Goal: Task Accomplishment & Management: Complete application form

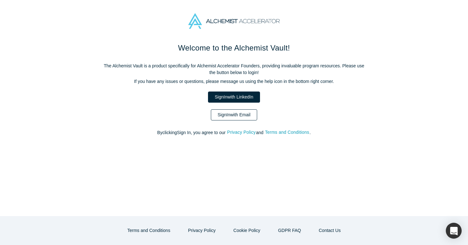
click at [224, 113] on link "Sign In with Email" at bounding box center [234, 114] width 46 height 11
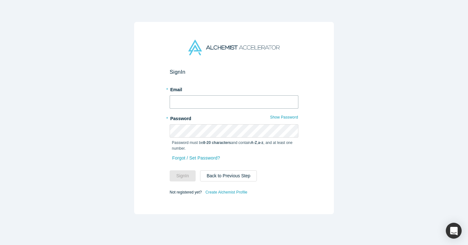
click at [218, 96] on input "text" at bounding box center [234, 101] width 129 height 13
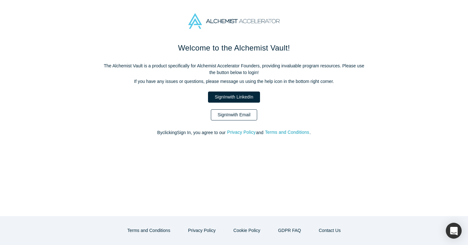
click at [231, 114] on link "Sign In with Email" at bounding box center [234, 114] width 46 height 11
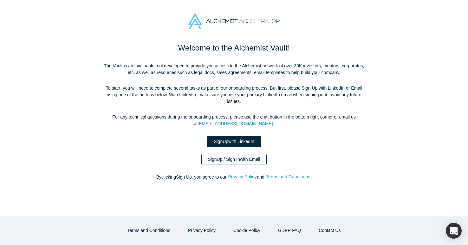
click at [233, 160] on link "Sign Up / Sign In with Email" at bounding box center [235, 159] width 66 height 11
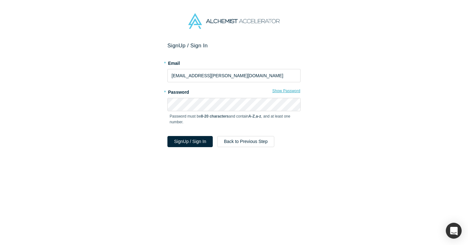
click at [286, 91] on button "Show Password" at bounding box center [286, 91] width 29 height 8
click at [202, 142] on button "Sign Up / Sign In" at bounding box center [190, 141] width 45 height 11
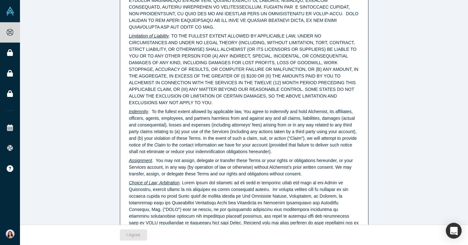
scroll to position [1612, 0]
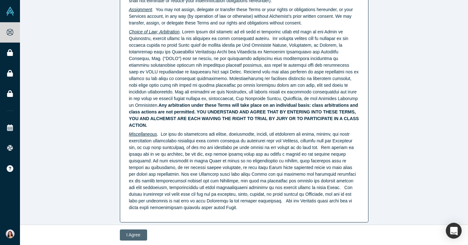
click at [132, 235] on button "I Agree" at bounding box center [133, 234] width 27 height 11
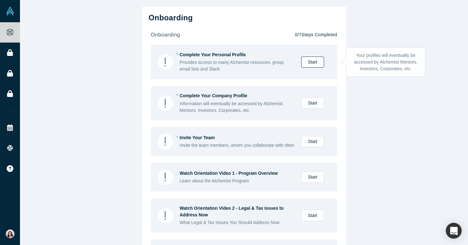
click at [311, 62] on link "Start" at bounding box center [313, 61] width 23 height 11
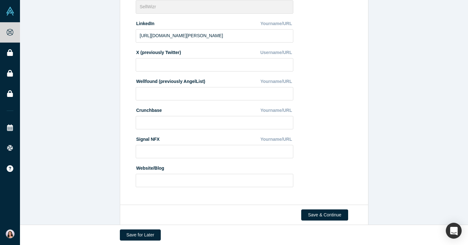
scroll to position [222, 0]
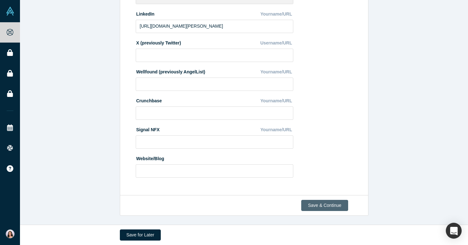
click at [329, 206] on button "Save & Continue" at bounding box center [325, 205] width 47 height 11
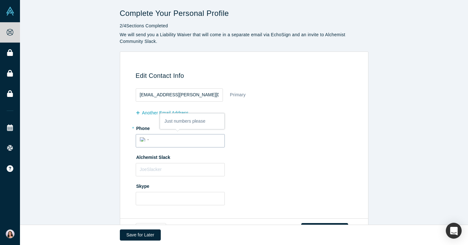
click at [170, 141] on input "tel" at bounding box center [186, 139] width 70 height 9
type input "+1 646 255 6390"
click at [176, 169] on input "text" at bounding box center [180, 169] width 89 height 13
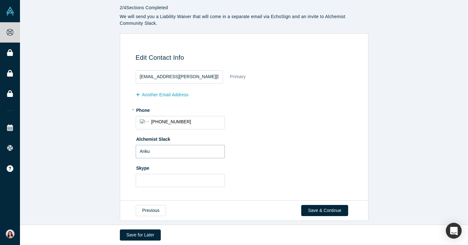
scroll to position [23, 0]
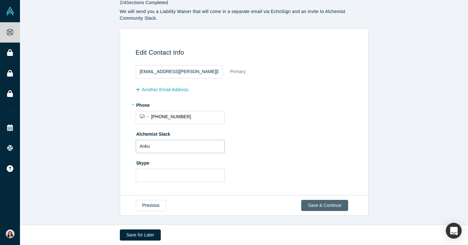
type input "Anku"
click at [327, 202] on button "Save & Continue" at bounding box center [325, 205] width 47 height 11
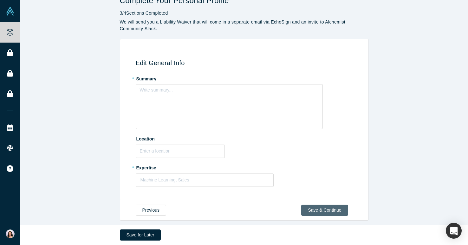
scroll to position [17, 0]
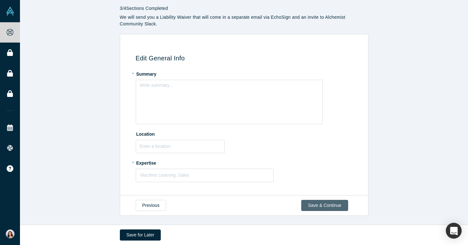
click at [328, 206] on button "Save & Continue" at bounding box center [325, 205] width 47 height 11
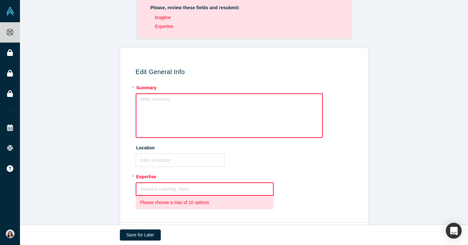
scroll to position [57, 0]
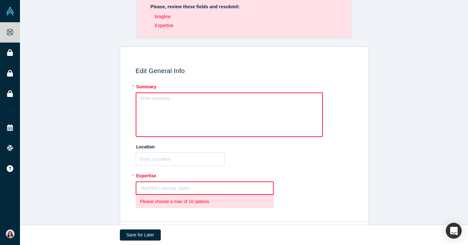
click at [208, 107] on div "Write summary..." at bounding box center [229, 114] width 187 height 44
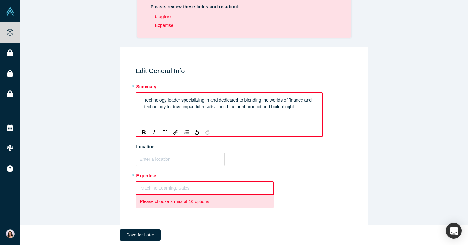
click at [144, 101] on span "Technology leader specializing in and dedicated to blending the worlds of finan…" at bounding box center [228, 103] width 169 height 12
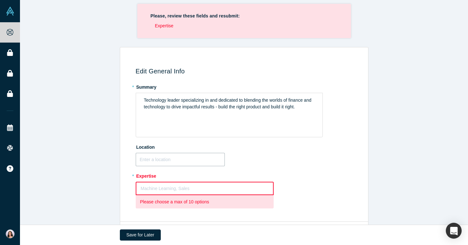
click at [156, 163] on input "text" at bounding box center [180, 159] width 89 height 13
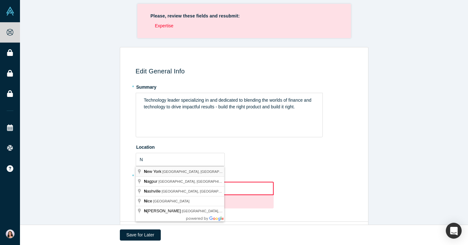
type input "New York, NY, USA"
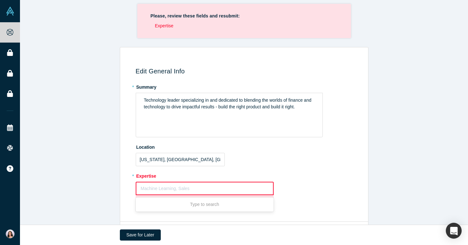
click at [154, 187] on div at bounding box center [205, 188] width 128 height 8
type input "Fin"
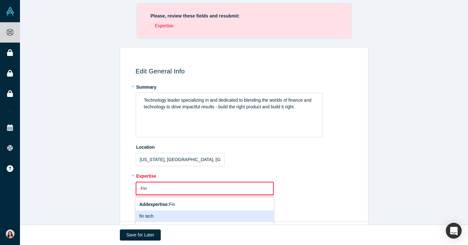
click at [149, 216] on div "fin tech" at bounding box center [205, 216] width 138 height 12
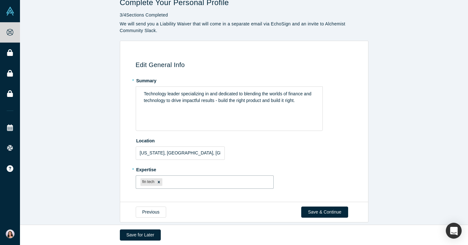
scroll to position [17, 0]
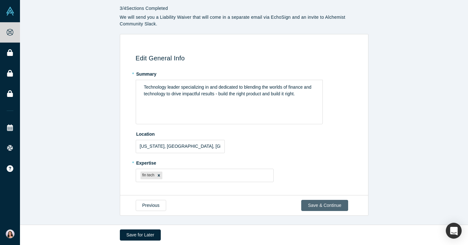
click at [315, 203] on button "Save & Continue" at bounding box center [325, 205] width 47 height 11
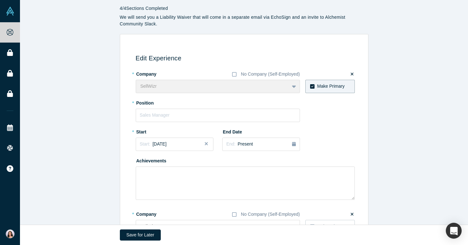
scroll to position [0, 0]
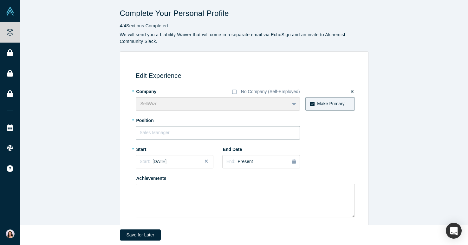
click at [254, 130] on input "text" at bounding box center [218, 132] width 164 height 13
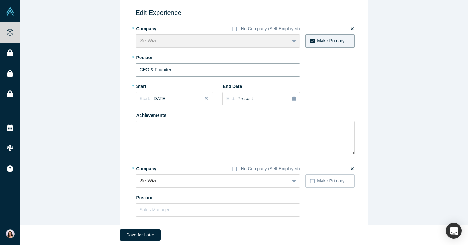
scroll to position [52, 0]
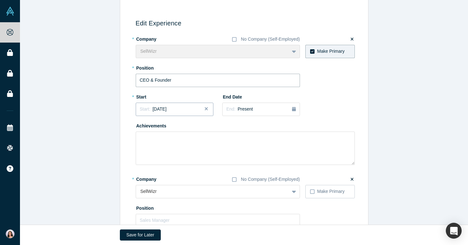
type input "CEO & Founder"
click at [192, 109] on div "Start: August 2025" at bounding box center [175, 109] width 70 height 7
click at [150, 139] on div "Jan" at bounding box center [149, 140] width 20 height 7
click at [167, 111] on span "December 2024" at bounding box center [160, 108] width 14 height 5
click at [152, 141] on div "Jan" at bounding box center [149, 140] width 20 height 7
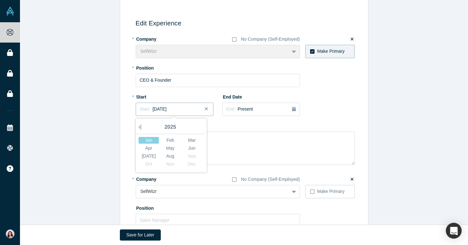
click at [167, 108] on span "December 2024" at bounding box center [160, 108] width 14 height 5
click at [172, 141] on div "Feb" at bounding box center [170, 140] width 20 height 7
click at [106, 148] on div "Edit Experience * Company No Company (Self-Employed) SellWizr To pick up a drag…" at bounding box center [244, 166] width 448 height 334
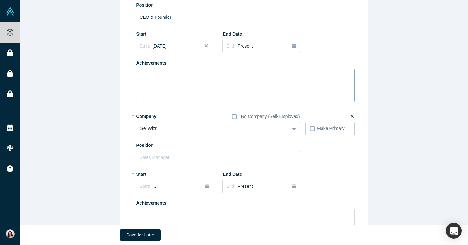
scroll to position [119, 0]
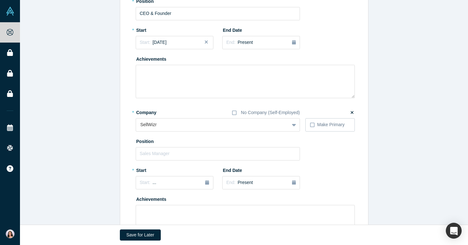
click at [353, 110] on icon at bounding box center [352, 112] width 3 height 4
click at [0, 0] on input "checkbox" at bounding box center [0, 0] width 0 height 0
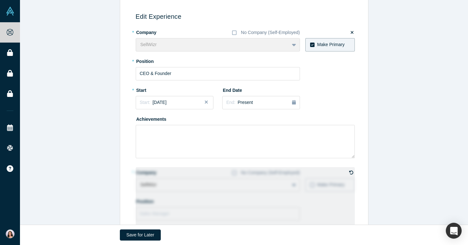
scroll to position [70, 0]
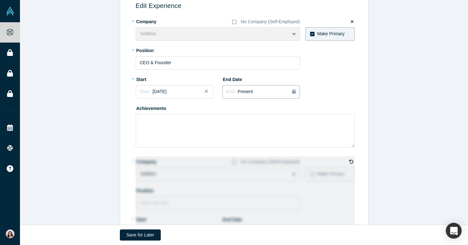
click at [295, 90] on icon "button" at bounding box center [294, 91] width 4 height 4
click at [304, 92] on div "* Company No Company (Self-Employed) SellWizr To pick up a draggable item, pres…" at bounding box center [245, 81] width 219 height 131
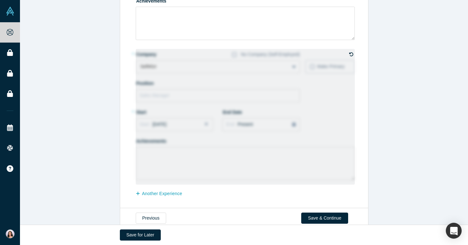
scroll to position [190, 0]
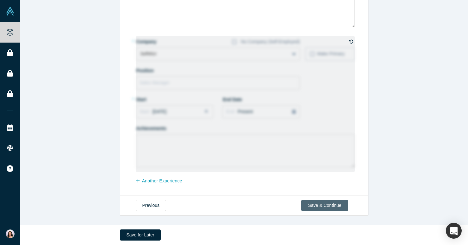
click at [337, 205] on button "Save & Continue" at bounding box center [325, 205] width 47 height 11
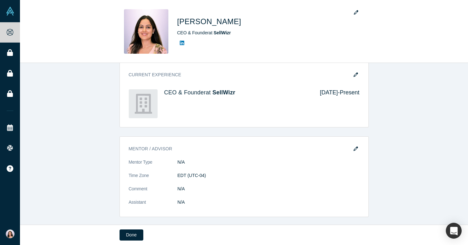
scroll to position [233, 0]
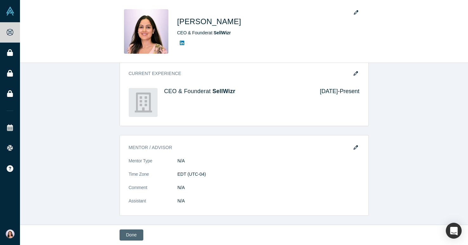
click at [131, 232] on button "Done" at bounding box center [132, 234] width 24 height 11
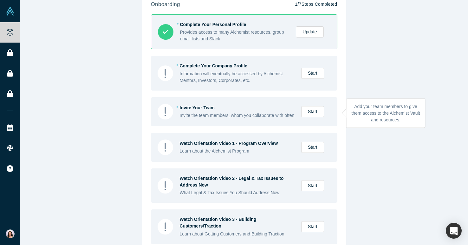
scroll to position [32, 0]
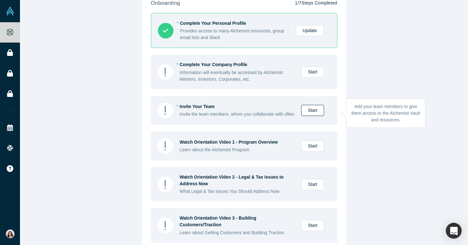
click at [311, 115] on link "Start" at bounding box center [313, 110] width 23 height 11
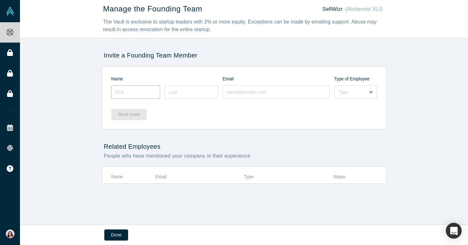
click at [142, 90] on input at bounding box center [135, 91] width 49 height 13
type input "Anku"
click at [177, 90] on input at bounding box center [192, 91] width 54 height 13
type input "Chahal"
click at [232, 91] on input at bounding box center [276, 91] width 107 height 13
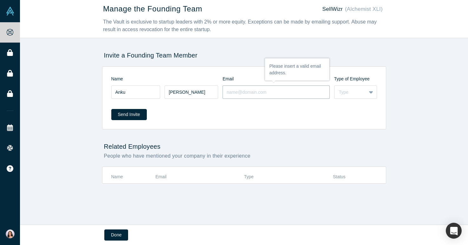
type input "vivek.seghal@sellwizr.com"
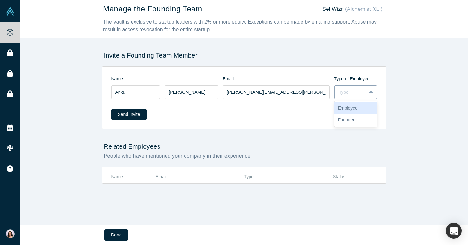
click at [351, 95] on div "Type" at bounding box center [350, 92] width 23 height 7
click at [346, 121] on div "Founder" at bounding box center [356, 120] width 43 height 12
click at [310, 120] on div "Send Invite" at bounding box center [244, 112] width 266 height 24
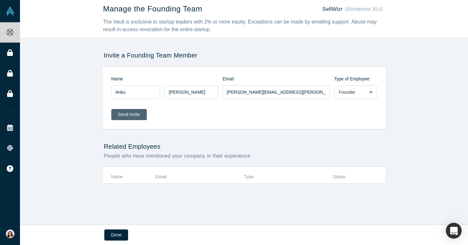
click at [138, 112] on button "Send Invite" at bounding box center [129, 114] width 36 height 11
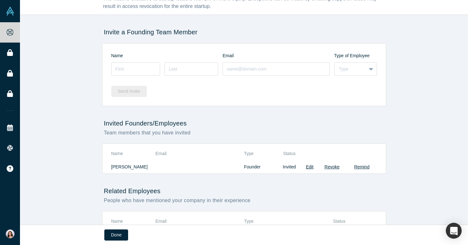
scroll to position [37, 0]
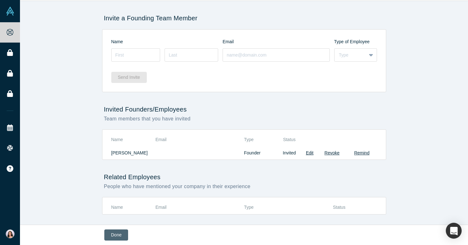
click at [117, 235] on button "Done" at bounding box center [116, 234] width 24 height 11
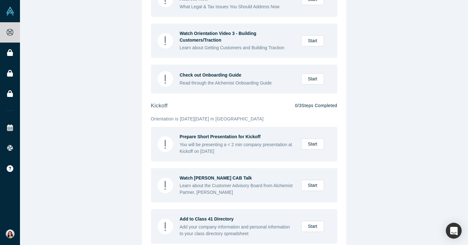
scroll to position [235, 0]
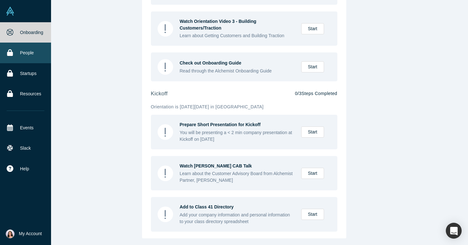
click at [10, 52] on icon at bounding box center [10, 52] width 6 height 7
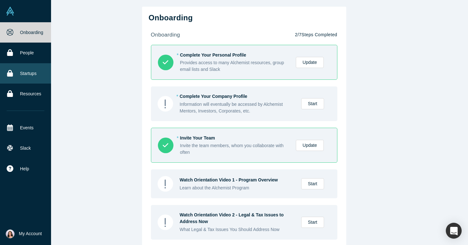
click at [30, 67] on link "Startups" at bounding box center [25, 73] width 51 height 20
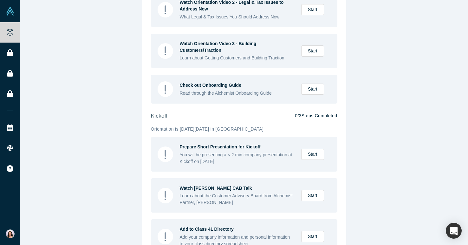
scroll to position [235, 0]
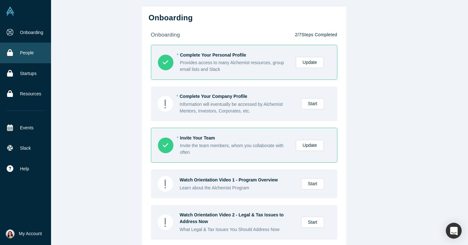
click at [33, 56] on link "People" at bounding box center [25, 53] width 51 height 20
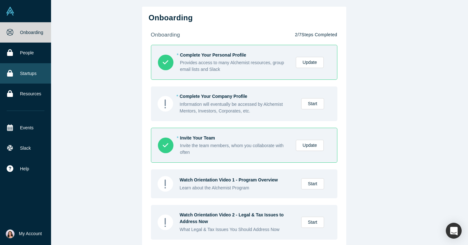
click at [23, 73] on link "Startups" at bounding box center [25, 73] width 51 height 20
click at [9, 12] on img at bounding box center [10, 11] width 9 height 9
click at [25, 73] on link "Startups" at bounding box center [25, 73] width 51 height 20
